Goal: Information Seeking & Learning: Get advice/opinions

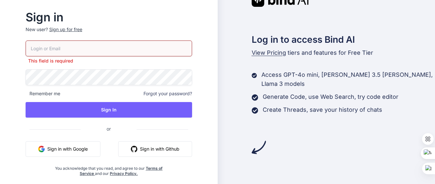
click at [88, 147] on button "Sign in with Google" at bounding box center [63, 149] width 75 height 16
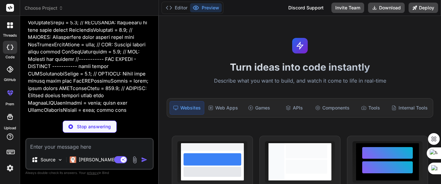
scroll to position [810, 0]
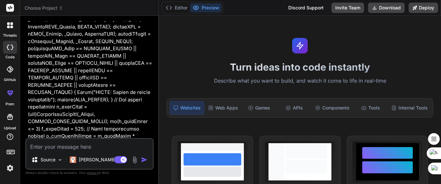
type textarea "x"
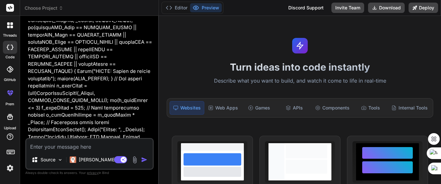
scroll to position [1458, 0]
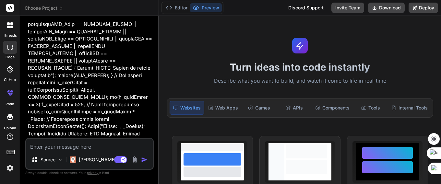
drag, startPoint x: 88, startPoint y: 88, endPoint x: 189, endPoint y: 85, distance: 100.2
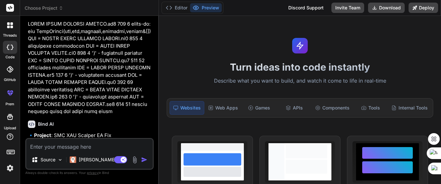
scroll to position [6854, 0]
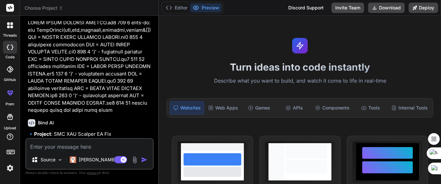
click at [64, 148] on textarea at bounding box center [89, 145] width 126 height 12
click at [69, 146] on textarea at bounding box center [89, 145] width 126 height 12
paste textarea "//+------------------------------------------------------------------+ //| LOR …"
type textarea "//+------------------------------------------------------------------+ //| LOR …"
type textarea "x"
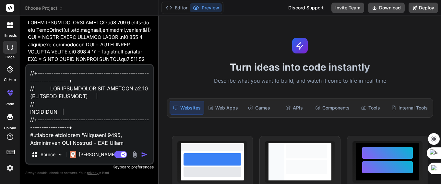
scroll to position [14347, 0]
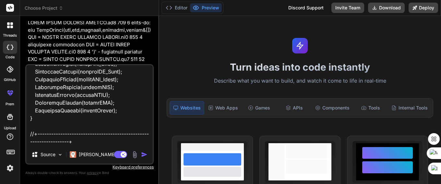
paste textarea "undeclared identifier SMC = KAORI VERSI TERBARU UPDATE.mq5 277 4 ')' - expressi…"
type textarea "//+------------------------------------------------------------------+ //| LOR …"
type textarea "x"
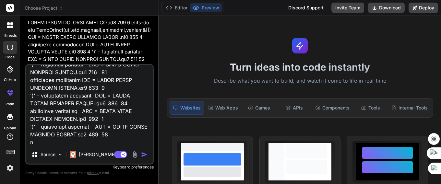
type textarea "//+------------------------------------------------------------------+ //| LOR …"
type textarea "x"
type textarea "//+------------------------------------------------------------------+ //| LOR …"
type textarea "x"
type textarea "//+------------------------------------------------------------------+ //| LOR …"
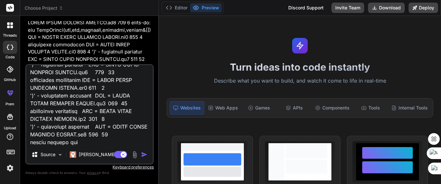
type textarea "x"
type textarea "//+------------------------------------------------------------------+ //| LOR …"
type textarea "x"
type textarea "//+------------------------------------------------------------------+ //| LOR …"
type textarea "x"
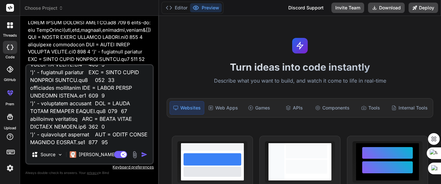
type textarea "//+------------------------------------------------------------------+ //| LOR …"
type textarea "x"
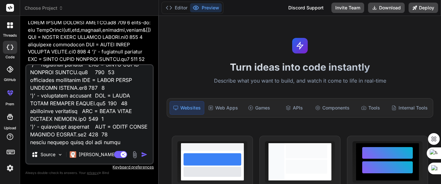
type textarea "//+------------------------------------------------------------------+ //| LOR …"
type textarea "x"
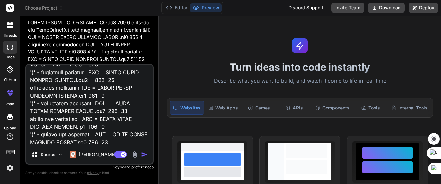
type textarea "//+------------------------------------------------------------------+ //| LOR …"
type textarea "x"
type textarea "//+------------------------------------------------------------------+ //| LOR …"
type textarea "x"
type textarea "//+------------------------------------------------------------------+ //| LOR …"
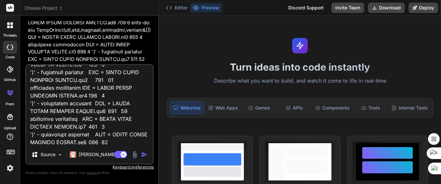
type textarea "x"
type textarea "//+------------------------------------------------------------------+ //| LOR …"
type textarea "x"
type textarea "//+------------------------------------------------------------------+ //| LOR …"
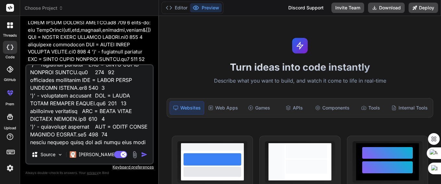
type textarea "x"
type textarea "//+------------------------------------------------------------------+ //| LOR …"
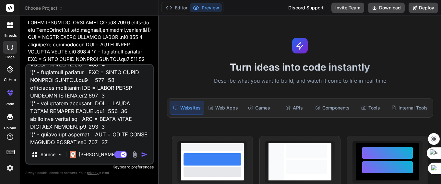
type textarea "x"
type textarea "//+------------------------------------------------------------------+ //| LOR …"
type textarea "x"
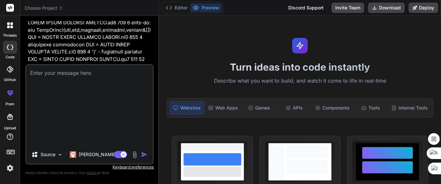
type textarea "x"
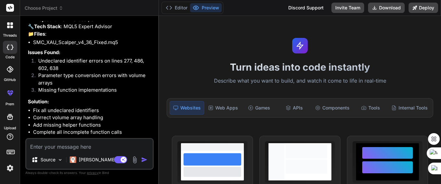
scroll to position [6984, 0]
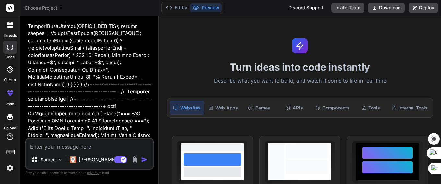
scroll to position [13700, 0]
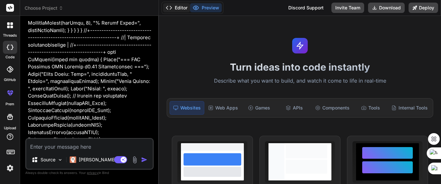
click at [178, 8] on button "Editor" at bounding box center [176, 7] width 27 height 9
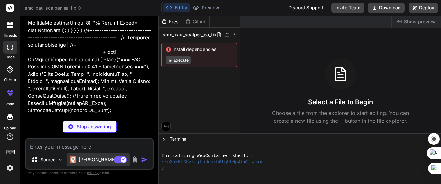
click at [100, 162] on p "[PERSON_NAME] 4 S.." at bounding box center [103, 159] width 48 height 6
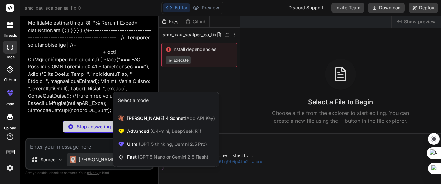
click at [69, 103] on div at bounding box center [220, 92] width 441 height 184
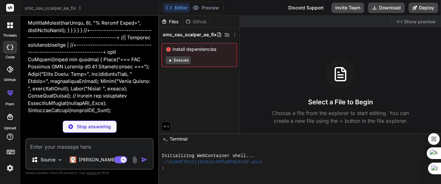
scroll to position [13736, 0]
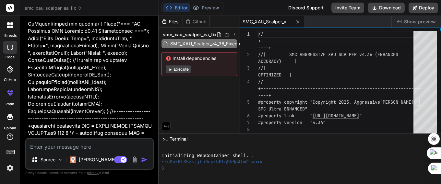
type textarea "x"
type textarea "//+------------------------------------------------------------------+ //| SMC …"
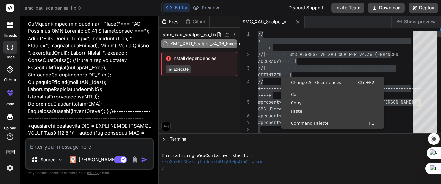
type textarea "x"
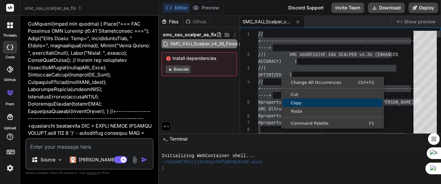
click at [296, 103] on span "Copy" at bounding box center [332, 103] width 100 height 4
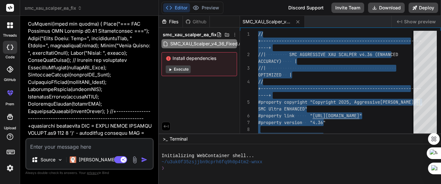
click at [76, 147] on textarea at bounding box center [89, 145] width 126 height 12
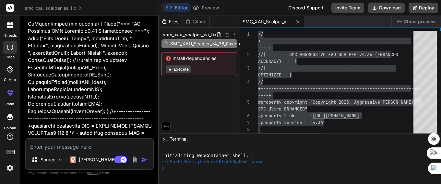
type textarea "c"
type textarea "x"
type textarea "co"
type textarea "x"
type textarea "cob"
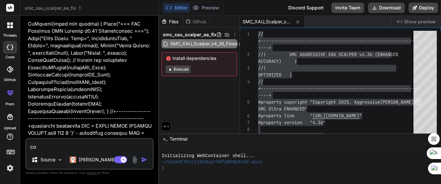
type textarea "x"
type textarea "coba"
type textarea "x"
type textarea "coba"
type textarea "x"
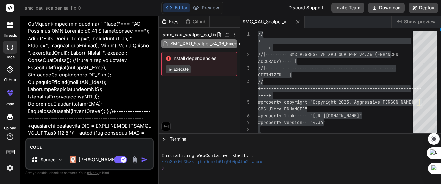
type textarea "coba a"
type textarea "x"
type textarea "coba an"
type textarea "x"
type textarea "coba ana"
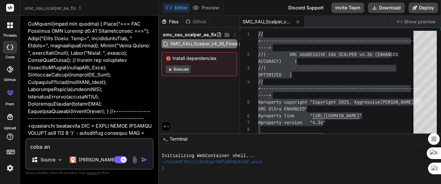
type textarea "x"
type textarea "coba anal"
type textarea "x"
type textarea "coba anali"
type textarea "x"
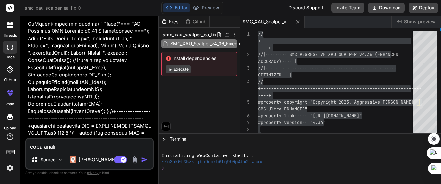
type textarea "coba analis"
type textarea "x"
type textarea "coba analisa"
type textarea "x"
type textarea "coba analisa"
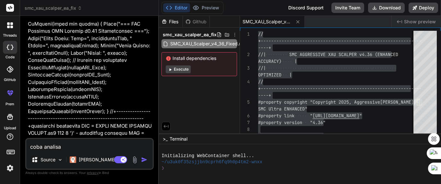
type textarea "x"
type textarea "coba analisa b"
type textarea "x"
type textarea "coba analisa bot"
type textarea "x"
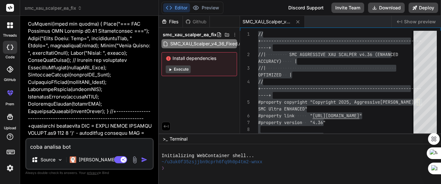
type textarea "coba analisa bot i"
type textarea "x"
type textarea "coba analisa bot in"
type textarea "x"
type textarea "coba analisa bot ini"
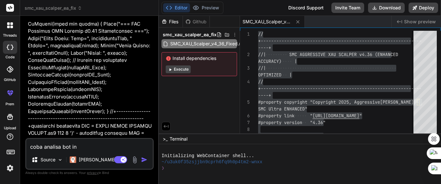
type textarea "x"
type textarea "coba analisa bot ini"
type textarea "x"
type textarea "coba analisa bot ini a"
type textarea "x"
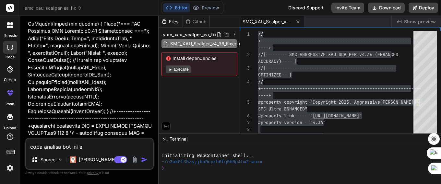
type textarea "coba analisa bot ini ap"
type textarea "x"
type textarea "coba analisa bot ini apa"
type textarea "x"
type textarea "coba analisa bot ini apak"
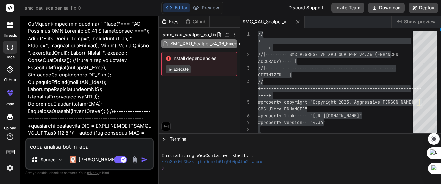
type textarea "x"
type textarea "coba analisa bot ini apaka"
type textarea "x"
type textarea "coba analisa bot ini apakah"
type textarea "x"
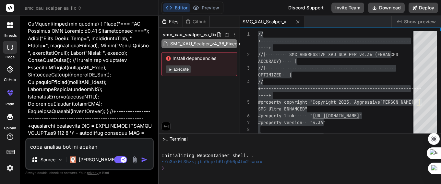
type textarea "coba analisa bot ini apakah"
type textarea "x"
type textarea "coba analisa bot ini apakah b"
type textarea "x"
type textarea "coba analisa bot ini apakah ba"
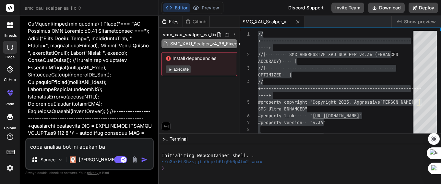
type textarea "x"
type textarea "coba analisa bot ini apakah bag"
type textarea "x"
type textarea "coba analisa bot ini apakah bagu"
type textarea "x"
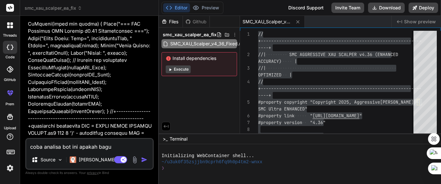
type textarea "coba analisa bot ini apakah bagus"
type textarea "x"
type textarea "coba analisa bot ini apakah bagus"
type textarea "x"
type textarea "coba analisa bot ini apakah bagus u"
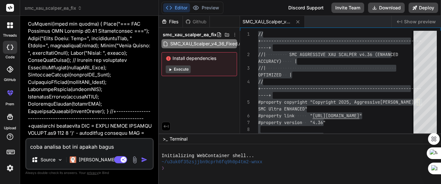
type textarea "x"
type textarea "coba analisa bot ini apakah bagus un"
type textarea "x"
type textarea "coba analisa bot ini apakah bagus unt"
type textarea "x"
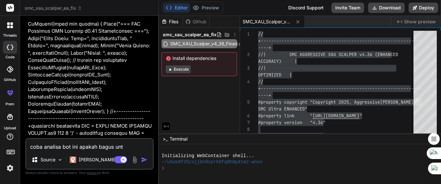
type textarea "coba analisa bot ini apakah bagus untu"
type textarea "x"
type textarea "coba analisa bot ini apakah bagus untuk"
type textarea "x"
type textarea "coba analisa bot ini apakah bagus untuk"
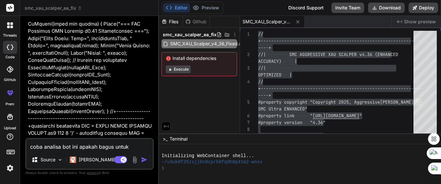
type textarea "x"
type textarea "coba analisa bot ini apakah bagus untuk s"
type textarea "x"
type textarea "coba analisa bot ini apakah bagus untuk sc"
type textarea "x"
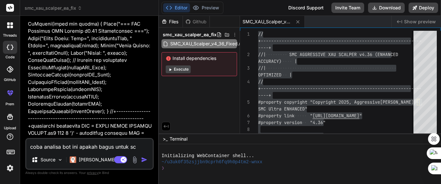
type textarea "coba analisa bot ini apakah bagus untuk sca"
type textarea "x"
type textarea "coba analisa bot ini apakah bagus untuk scal"
type textarea "x"
type textarea "coba analisa bot ini apakah bagus untuk scalp"
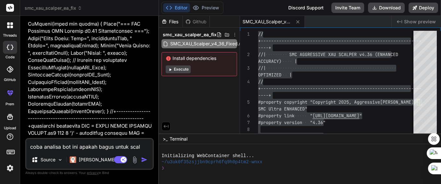
type textarea "x"
type textarea "coba analisa bot ini apakah bagus untuk scalpi"
type textarea "x"
type textarea "coba analisa bot ini apakah bagus untuk scalpin"
type textarea "x"
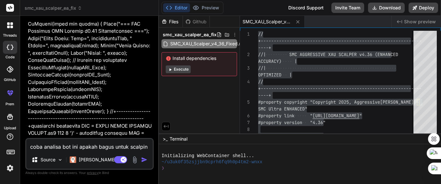
type textarea "coba analisa bot ini apakah bagus untuk scalping"
type textarea "x"
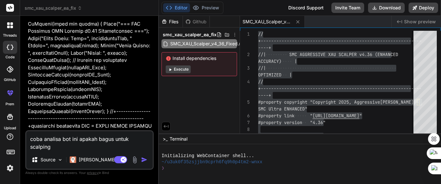
type textarea "coba analisa bot ini apakah bagus untuk scalping"
type textarea "x"
type textarea "coba analisa bot ini apakah bagus untuk scalping m"
type textarea "x"
type textarea "coba analisa bot ini apakah bagus untuk scalping m5"
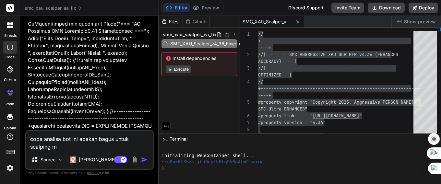
type textarea "x"
type textarea "coba analisa bot ini apakah bagus untuk scalping m5"
type textarea "x"
type textarea "coba analisa bot ini apakah bagus untuk scalping m5 x"
type textarea "x"
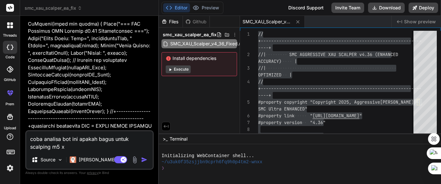
type textarea "coba analisa bot ini apakah bagus untuk scalping m5 xa"
type textarea "x"
type textarea "coba analisa bot ini apakah bagus untuk scalping m5 xau"
type textarea "x"
type textarea "coba analisa bot ini apakah bagus untuk scalping m5 xauu"
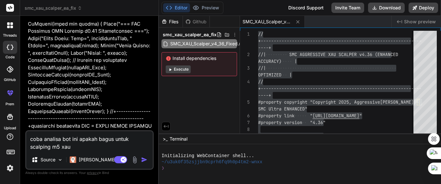
type textarea "x"
type textarea "coba analisa bot ini apakah bagus untuk scalping m5 xauus"
type textarea "x"
type textarea "coba analisa bot ini apakah bagus untuk scalping m5 xauusd"
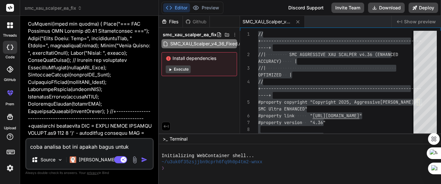
type textarea "x"
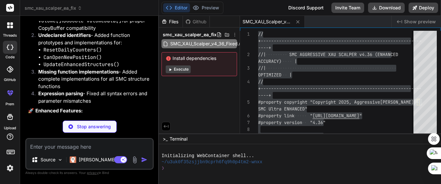
scroll to position [14139, 0]
drag, startPoint x: 116, startPoint y: 93, endPoint x: 268, endPoint y: 91, distance: 151.3
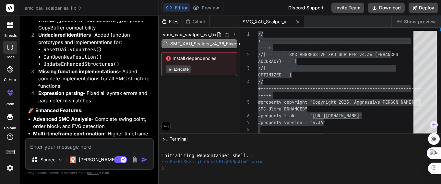
type textarea "x"
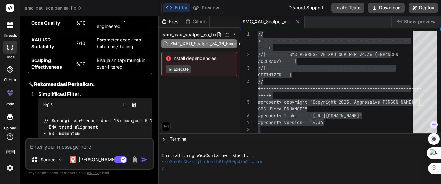
scroll to position [14870, 0]
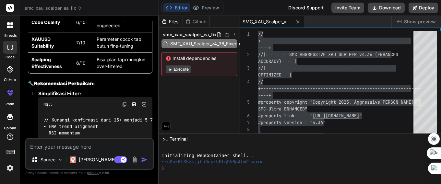
click at [53, 149] on textarea at bounding box center [89, 145] width 126 height 12
type textarea "a"
type textarea "x"
type textarea "ap"
type textarea "x"
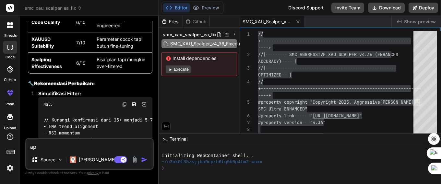
type textarea "apk"
type textarea "x"
type textarea "apka"
type textarea "x"
type textarea "apkah"
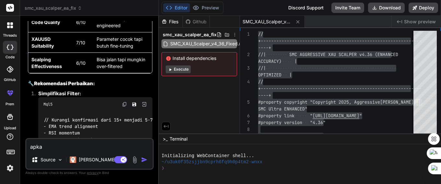
type textarea "x"
type textarea "apkah"
type textarea "x"
type textarea "apkah b"
type textarea "x"
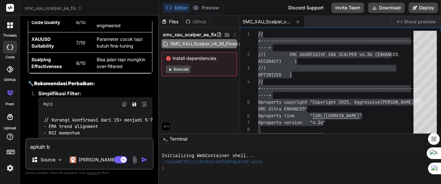
type textarea "apkah bo"
type textarea "x"
type textarea "apkah bot"
type textarea "x"
type textarea "apkah bot i"
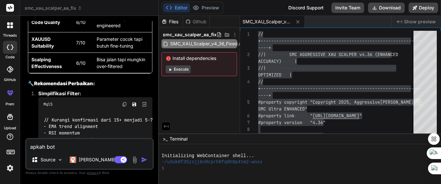
type textarea "x"
type textarea "apkah bot ini"
type textarea "x"
type textarea "apkah bot ini a"
type textarea "x"
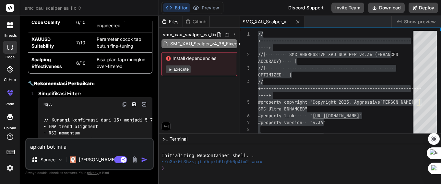
type textarea "apkah bot ini ak"
type textarea "x"
type textarea "apkah bot ini aka"
type textarea "x"
type textarea "apkah bot ini akan"
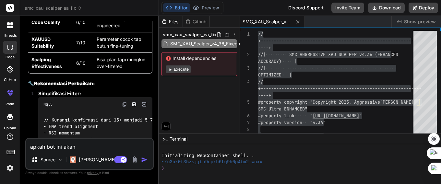
type textarea "x"
type textarea "apkah bot ini akan"
type textarea "x"
type textarea "apkah bot ini akan m"
type textarea "x"
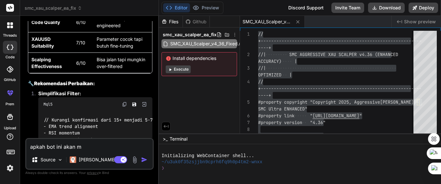
type textarea "apkah bot ini akan mu"
type textarea "x"
type textarea "apkah bot ini akan mud"
type textarea "x"
type textarea "apkah bot ini akan muda"
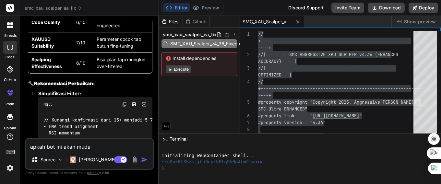
type textarea "x"
type textarea "apkah bot ini akan mudah"
type textarea "x"
type textarea "apkah bot ini akan mudah"
type textarea "x"
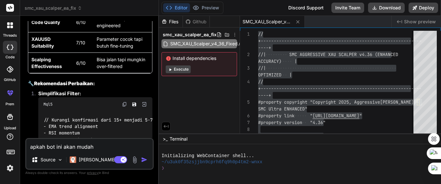
type textarea "apkah bot ini akan mudah u"
type textarea "x"
type textarea "apkah bot ini akan mudah un"
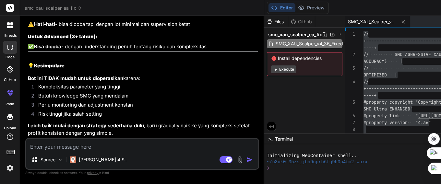
scroll to position [15919, 0]
click at [71, 149] on textarea at bounding box center [142, 145] width 232 height 12
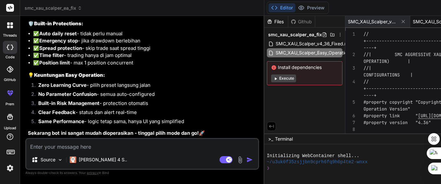
scroll to position [16174, 0]
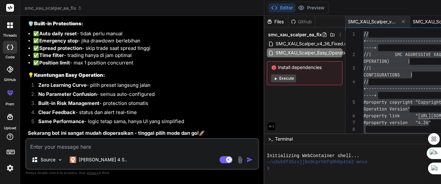
click at [74, 146] on textarea at bounding box center [142, 145] width 232 height 12
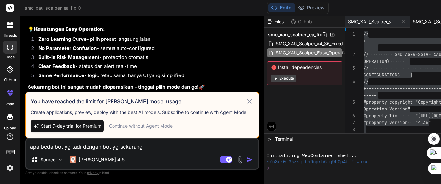
click at [246, 98] on icon at bounding box center [249, 102] width 7 height 8
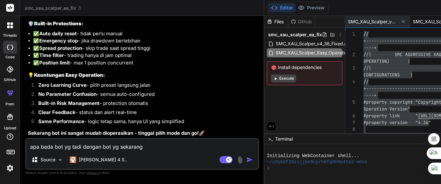
click at [275, 45] on span "SMC_XAU_Scalper_v4_36_Fixed.mq5" at bounding box center [314, 44] width 79 height 8
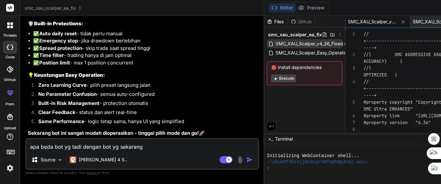
click at [275, 45] on span "SMC_XAU_Scalper_v4_36_Fixed.mq5" at bounding box center [314, 44] width 79 height 8
click at [275, 44] on span "SMC_XAU_Scalper_v4_36_Fixed.mq5" at bounding box center [314, 44] width 79 height 8
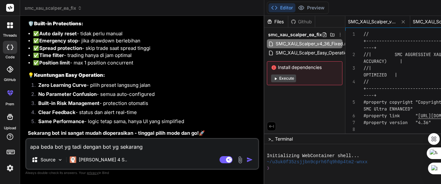
click at [412, 21] on span "SMC_XAU_Scalper_Easy_Operation.mq5" at bounding box center [436, 21] width 49 height 6
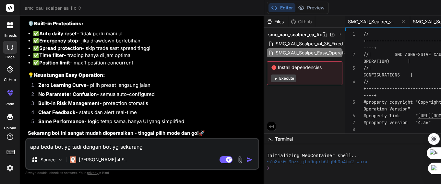
click at [348, 21] on span "SMC_XAU_Scalper_v4_36_Fixed.mq5" at bounding box center [372, 21] width 49 height 6
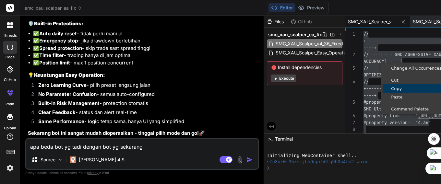
click at [382, 90] on span "Copy" at bounding box center [432, 89] width 100 height 4
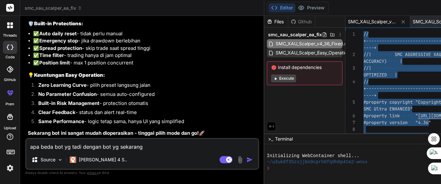
click at [275, 53] on span "SMC_XAU_Scalper_Easy_Operation.mq5" at bounding box center [318, 53] width 86 height 8
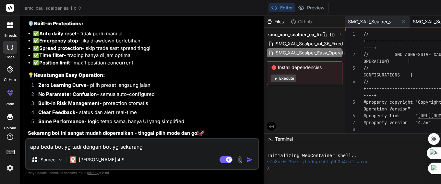
drag, startPoint x: 205, startPoint y: 53, endPoint x: 279, endPoint y: 40, distance: 74.5
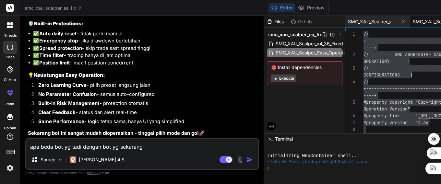
drag, startPoint x: 275, startPoint y: 45, endPoint x: 265, endPoint y: 43, distance: 10.5
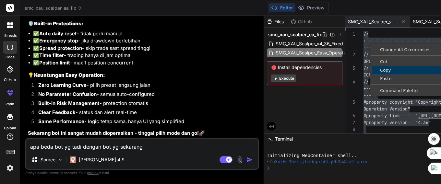
click at [371, 70] on span "Copy" at bounding box center [421, 70] width 100 height 4
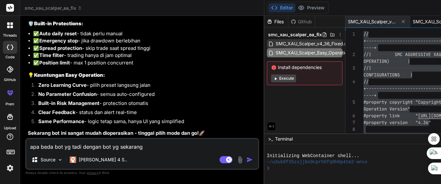
click at [275, 45] on span "SMC_XAU_Scalper_v4_36_Fixed.mq5" at bounding box center [314, 44] width 79 height 8
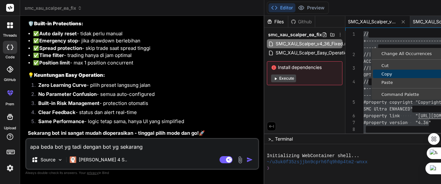
click at [373, 75] on span "Copy" at bounding box center [423, 74] width 100 height 4
